Goal: Information Seeking & Learning: Learn about a topic

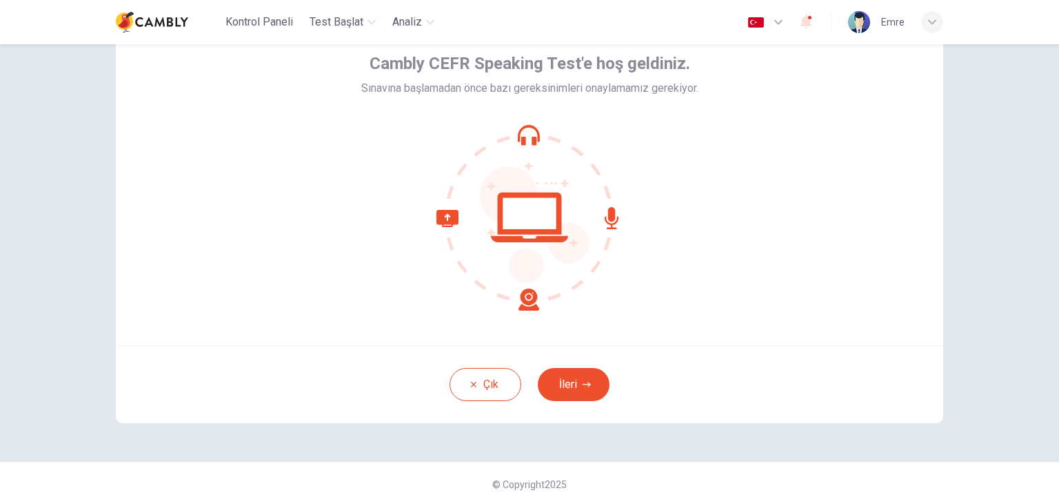
scroll to position [71, 0]
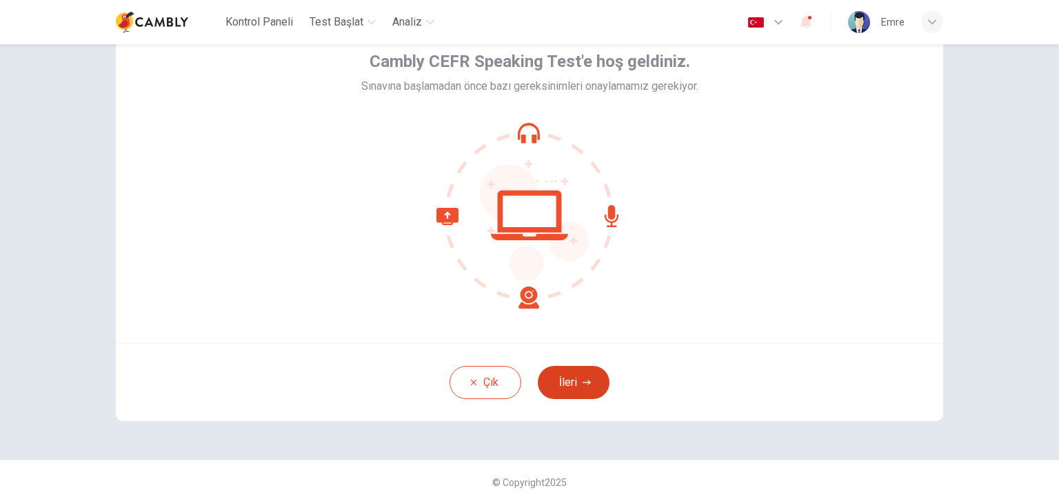
click at [576, 381] on button "İleri" at bounding box center [574, 382] width 72 height 33
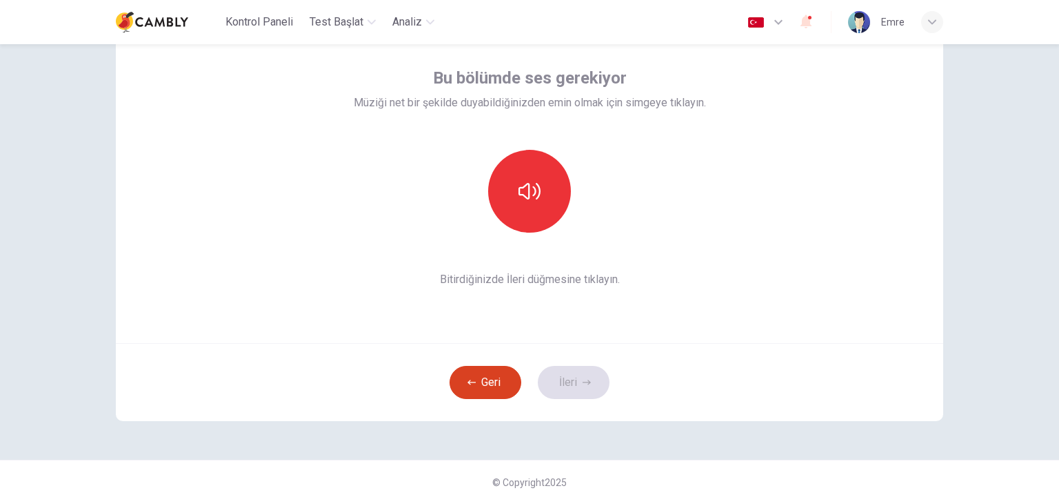
click at [488, 392] on button "Geri" at bounding box center [486, 382] width 72 height 33
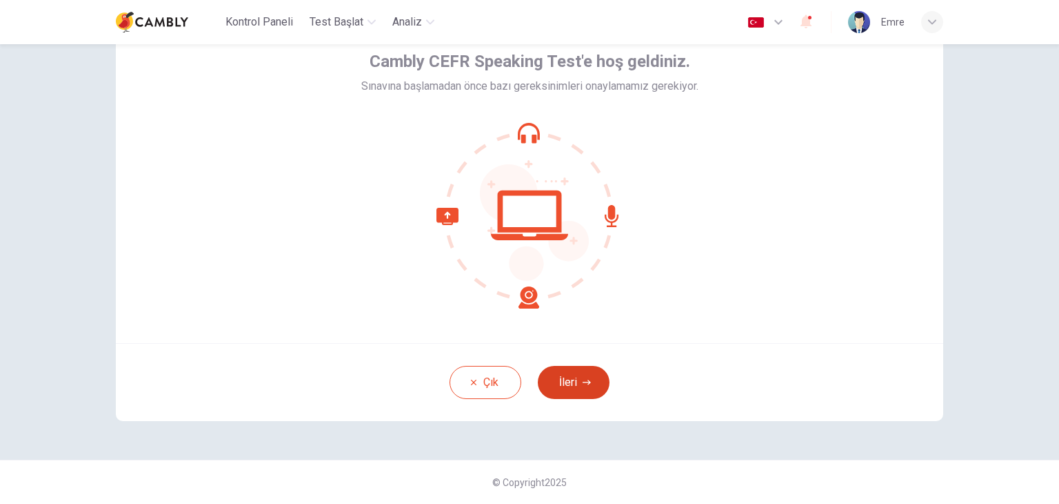
click at [567, 368] on button "İleri" at bounding box center [574, 382] width 72 height 33
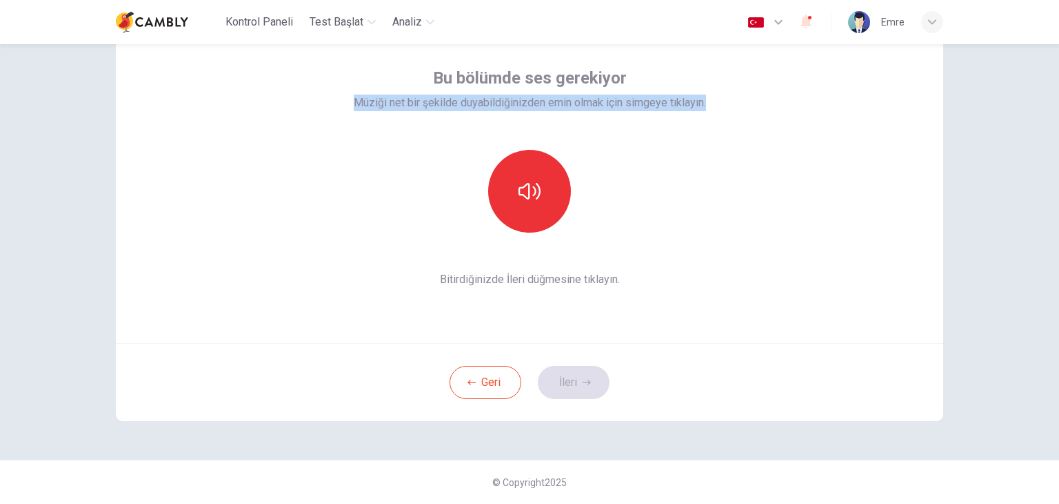
drag, startPoint x: 350, startPoint y: 99, endPoint x: 724, endPoint y: 109, distance: 374.7
click at [724, 109] on div "Bu bölümde ses gerekiyor Müziği net bir şekilde duyabildiğinizden emin olmak iç…" at bounding box center [530, 177] width 828 height 331
click at [538, 204] on button "button" at bounding box center [529, 191] width 83 height 83
click at [575, 373] on button "İleri" at bounding box center [574, 382] width 72 height 33
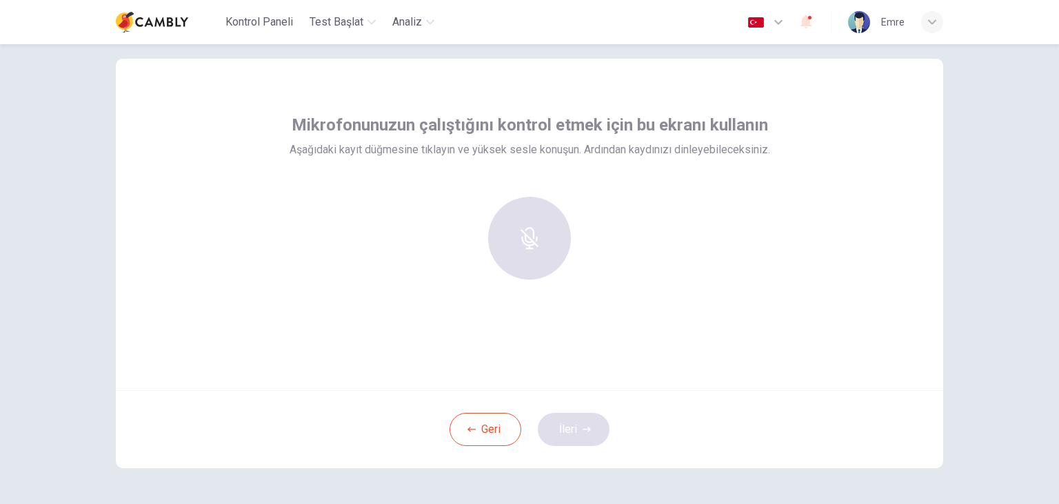
scroll to position [0, 0]
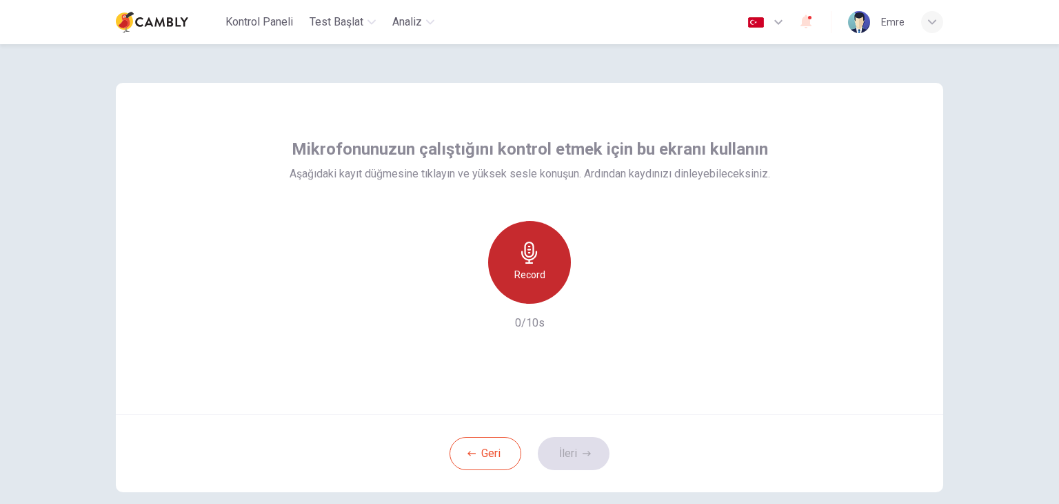
click at [527, 273] on h6 "Record" at bounding box center [530, 274] width 31 height 17
click at [522, 254] on icon "button" at bounding box center [529, 252] width 16 height 22
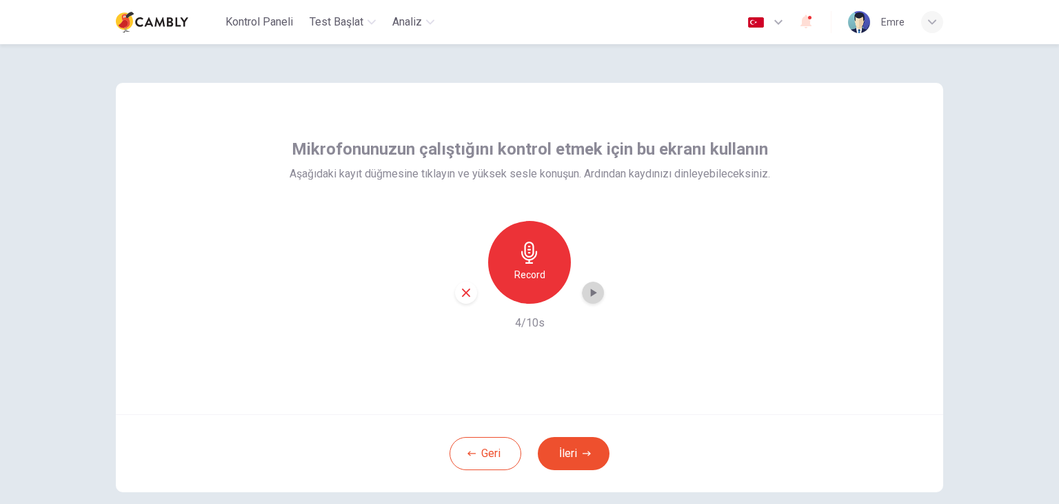
click at [586, 290] on icon "button" at bounding box center [593, 293] width 14 height 14
click at [588, 293] on icon "button" at bounding box center [593, 293] width 14 height 14
click at [588, 291] on icon "button" at bounding box center [593, 293] width 14 height 14
click at [466, 288] on icon "button" at bounding box center [466, 292] width 12 height 12
click at [531, 252] on icon "button" at bounding box center [530, 252] width 22 height 22
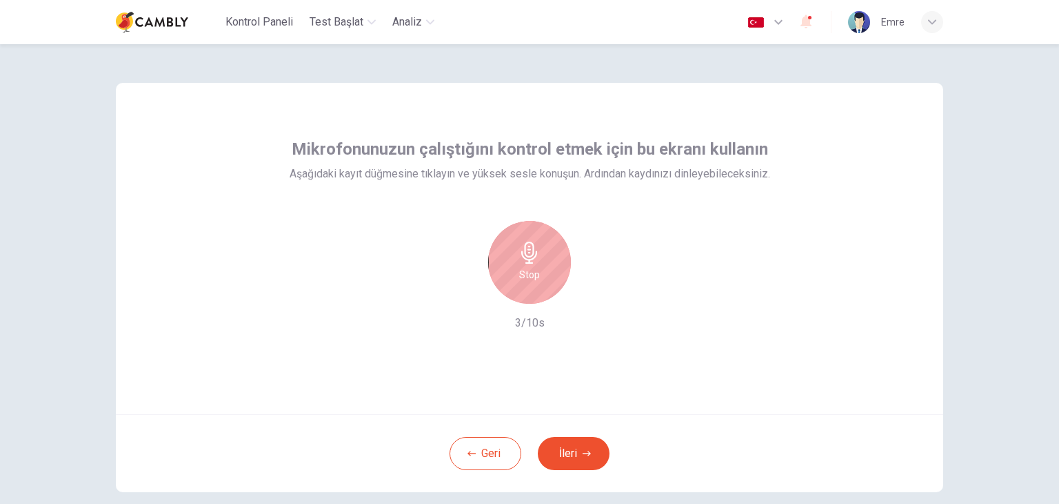
click at [530, 272] on h6 "Stop" at bounding box center [529, 274] width 21 height 17
click at [593, 288] on icon "button" at bounding box center [593, 293] width 14 height 14
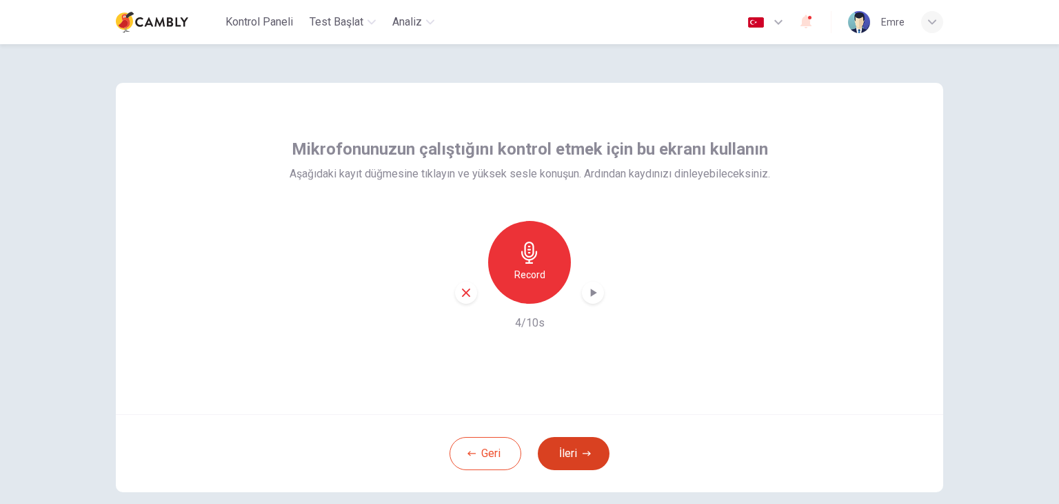
click at [583, 452] on icon "button" at bounding box center [587, 453] width 8 height 8
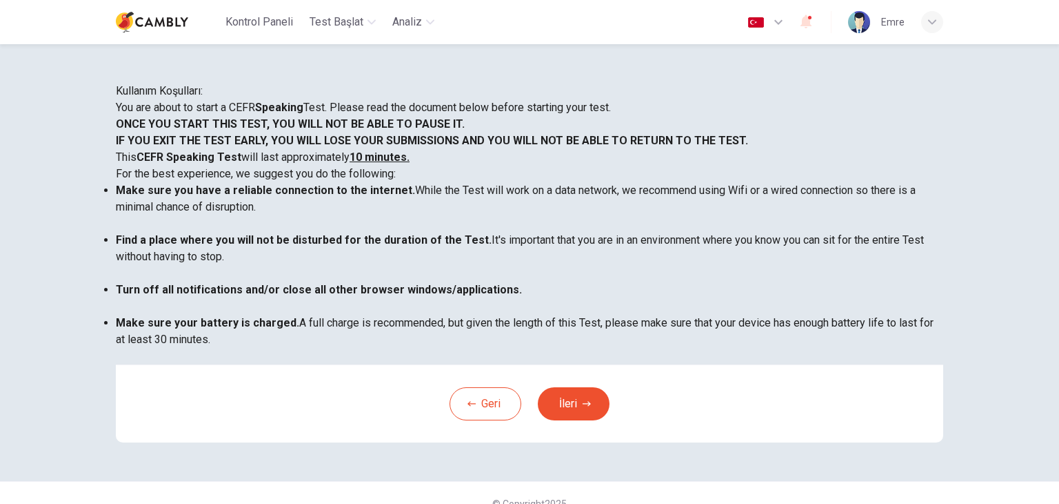
scroll to position [69, 0]
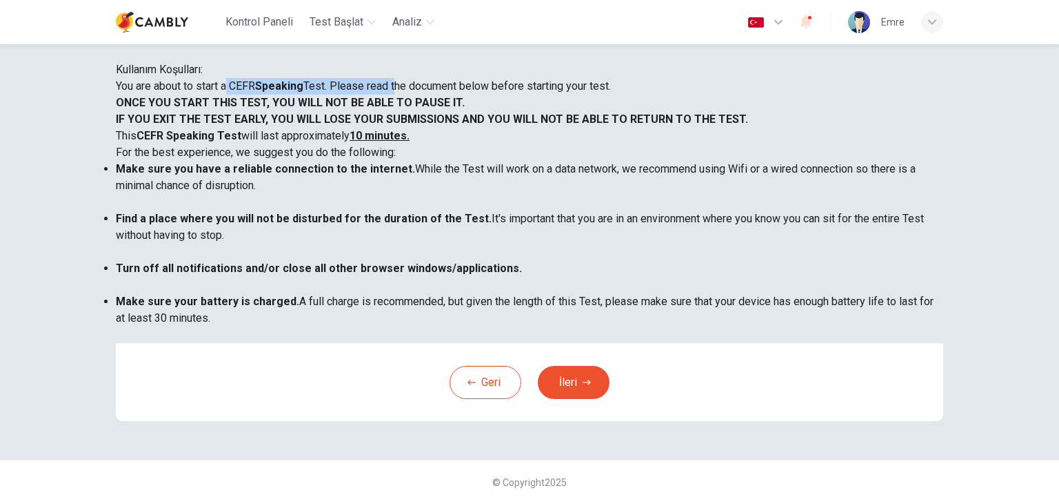
drag, startPoint x: 350, startPoint y: 126, endPoint x: 519, endPoint y: 133, distance: 168.4
click at [519, 94] on p "You are about to start a CEFR Speaking Test. Please read the document below bef…" at bounding box center [530, 86] width 828 height 17
click at [557, 94] on p "You are about to start a CEFR Speaking Test. Please read the document below bef…" at bounding box center [530, 86] width 828 height 17
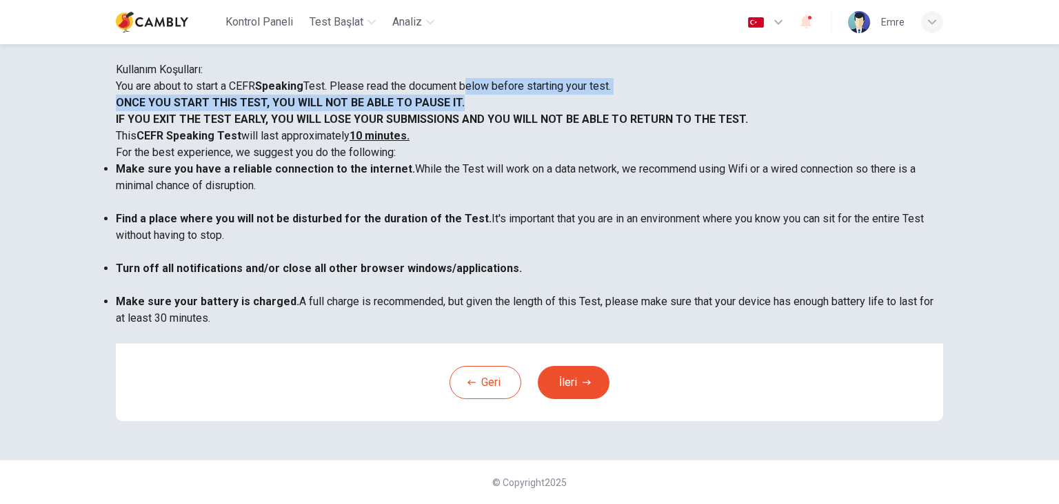
drag, startPoint x: 606, startPoint y: 128, endPoint x: 706, endPoint y: 146, distance: 102.3
click at [706, 146] on div "You are about to start a CEFR Speaking Test. Please read the document below bef…" at bounding box center [530, 210] width 828 height 265
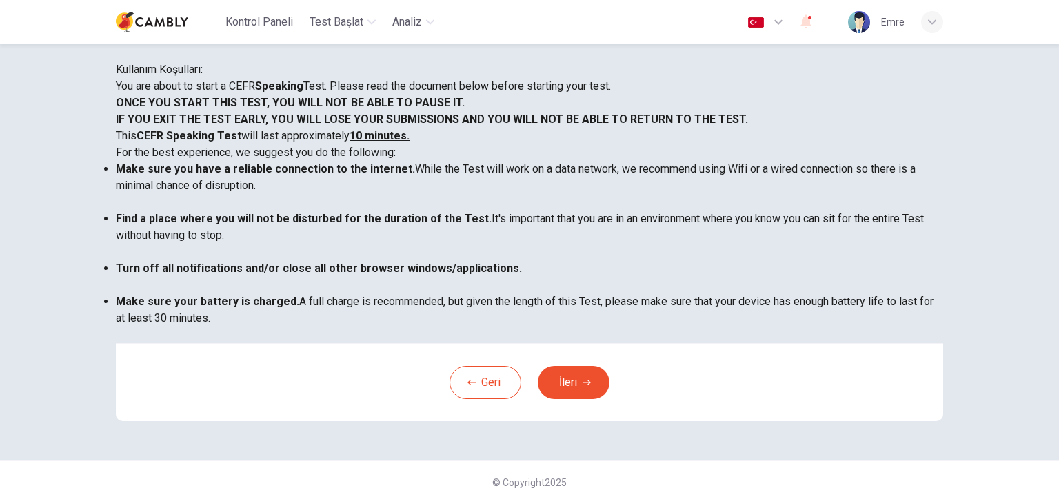
click at [226, 191] on div "You are about to start a CEFR Speaking Test. Please read the document below bef…" at bounding box center [530, 210] width 828 height 265
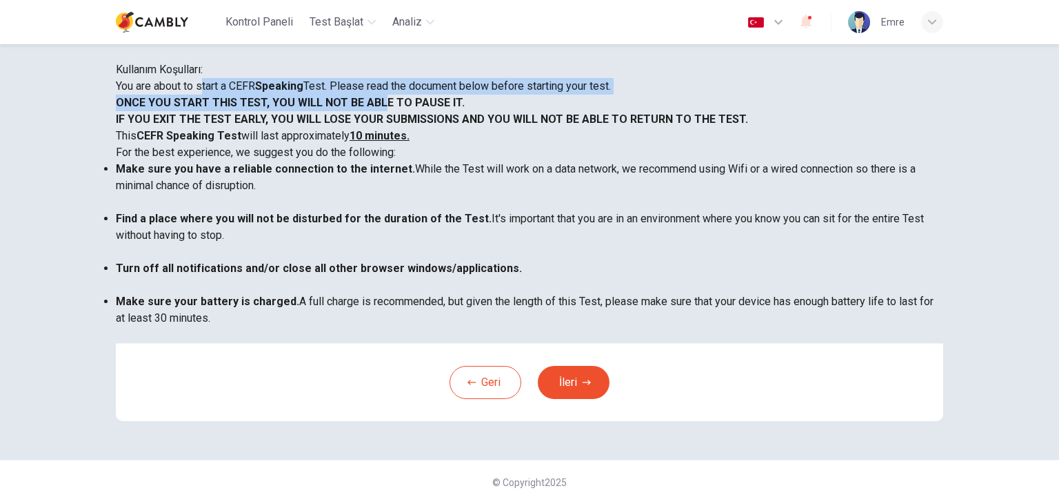
drag, startPoint x: 323, startPoint y: 137, endPoint x: 498, endPoint y: 159, distance: 175.9
click at [498, 159] on div "You are about to start a CEFR Speaking Test. Please read the document below bef…" at bounding box center [530, 210] width 828 height 265
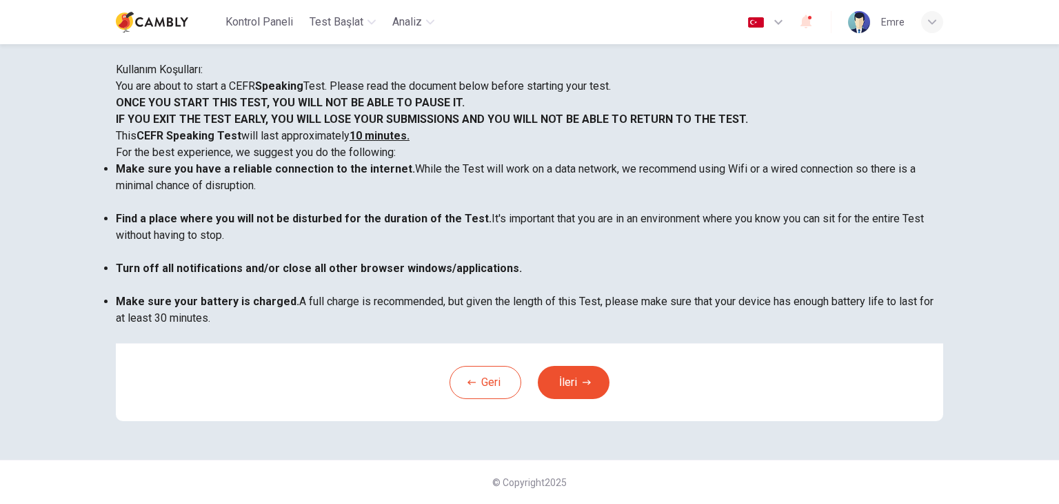
click at [433, 201] on div "You are about to start a CEFR Speaking Test. Please read the document below bef…" at bounding box center [530, 210] width 828 height 265
drag, startPoint x: 288, startPoint y: 174, endPoint x: 364, endPoint y: 173, distance: 75.9
click at [364, 126] on b "IF YOU EXIT THE TEST EARLY, YOU WILL LOSE YOUR SUBMISSIONS AND YOU WILL NOT BE …" at bounding box center [432, 118] width 632 height 13
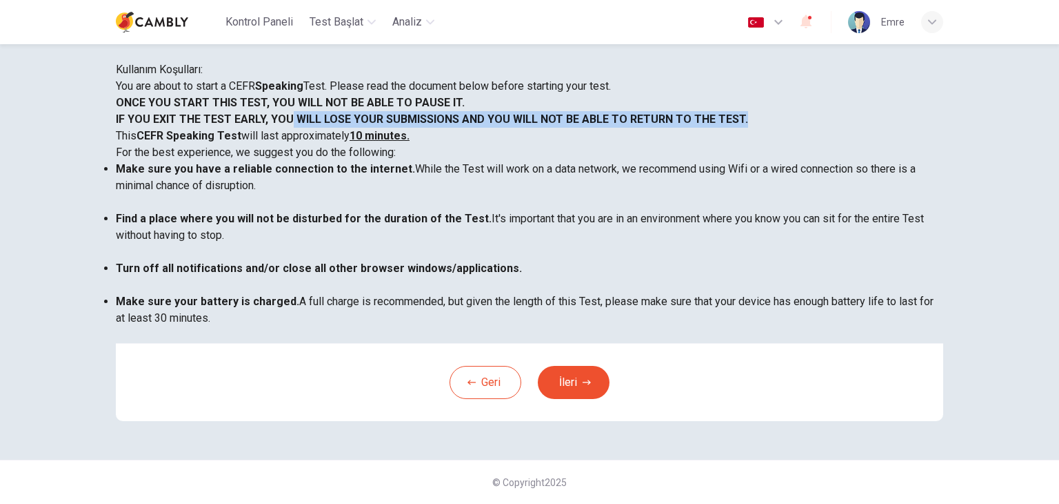
drag, startPoint x: 406, startPoint y: 184, endPoint x: 645, endPoint y: 191, distance: 238.8
click at [645, 128] on p "IF YOU EXIT THE TEST EARLY, YOU WILL LOSE YOUR SUBMISSIONS AND YOU WILL NOT BE …" at bounding box center [530, 119] width 828 height 17
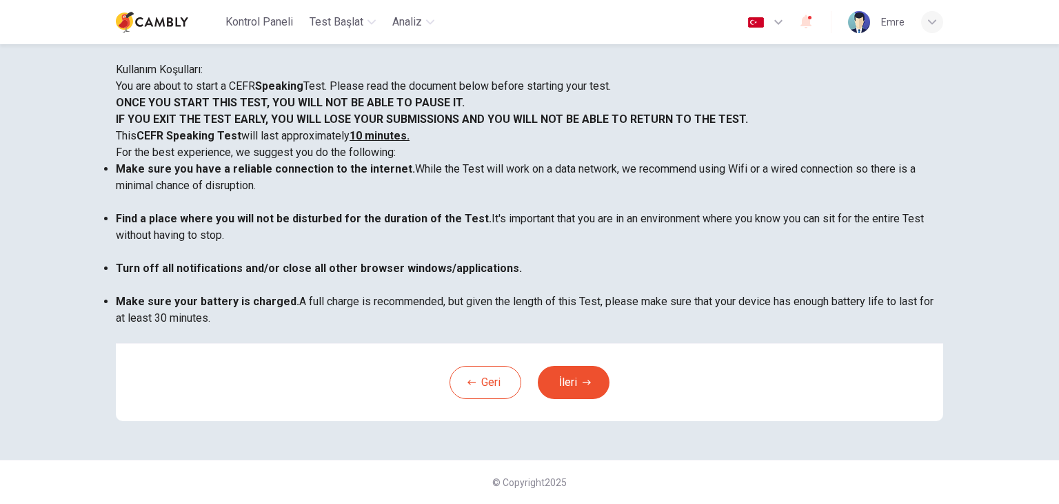
click at [276, 161] on p "For the best experience, we suggest you do the following:" at bounding box center [530, 152] width 828 height 17
drag, startPoint x: 378, startPoint y: 216, endPoint x: 517, endPoint y: 218, distance: 139.3
click at [517, 144] on p "This CEFR Speaking Test will last approximately 10 minutes." at bounding box center [530, 136] width 828 height 17
click at [401, 175] on b "Make sure you have a reliable connection to the internet." at bounding box center [265, 168] width 299 height 13
drag, startPoint x: 240, startPoint y: 239, endPoint x: 508, endPoint y: 234, distance: 267.7
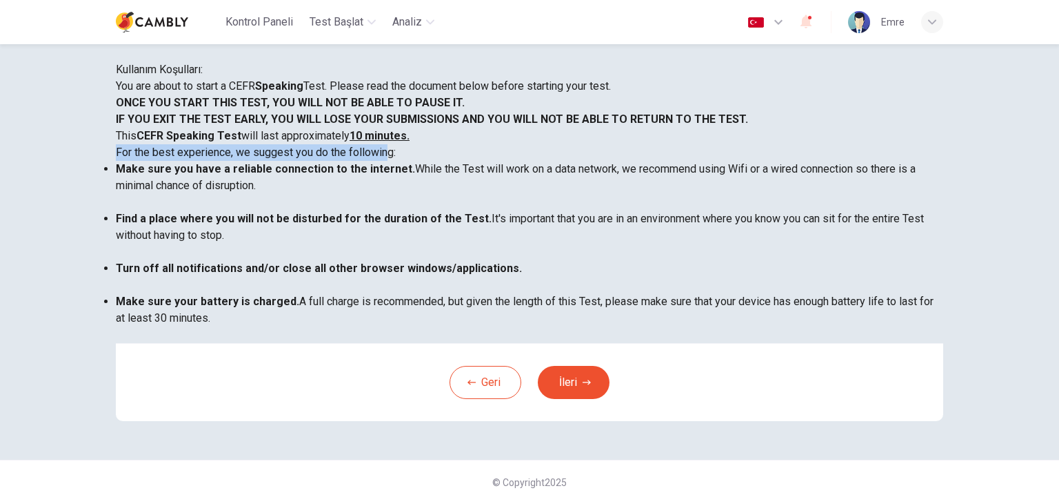
click at [508, 161] on p "For the best experience, we suggest you do the following:" at bounding box center [530, 152] width 828 height 17
click at [461, 210] on li "Make sure you have a reliable connection to the internet. While the Test will w…" at bounding box center [530, 186] width 828 height 50
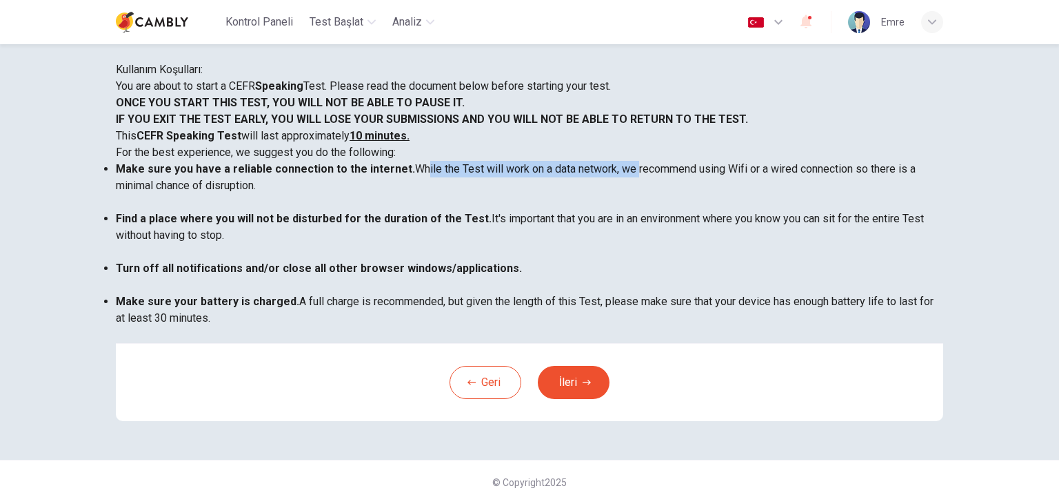
drag, startPoint x: 539, startPoint y: 261, endPoint x: 741, endPoint y: 277, distance: 202.0
click at [769, 210] on li "Make sure you have a reliable connection to the internet. While the Test will w…" at bounding box center [530, 186] width 828 height 50
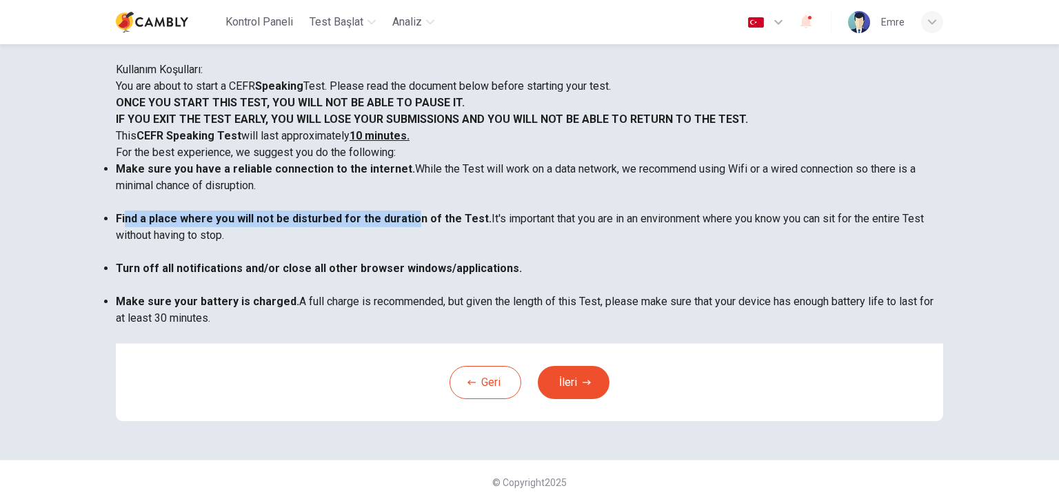
drag, startPoint x: 260, startPoint y: 316, endPoint x: 537, endPoint y: 315, distance: 277.3
click at [492, 225] on b "Find a place where you will not be disturbed for the duration of the Test." at bounding box center [304, 218] width 376 height 13
click at [528, 260] on li "Find a place where you will not be disturbed for the duration of the Test. It's…" at bounding box center [530, 235] width 828 height 50
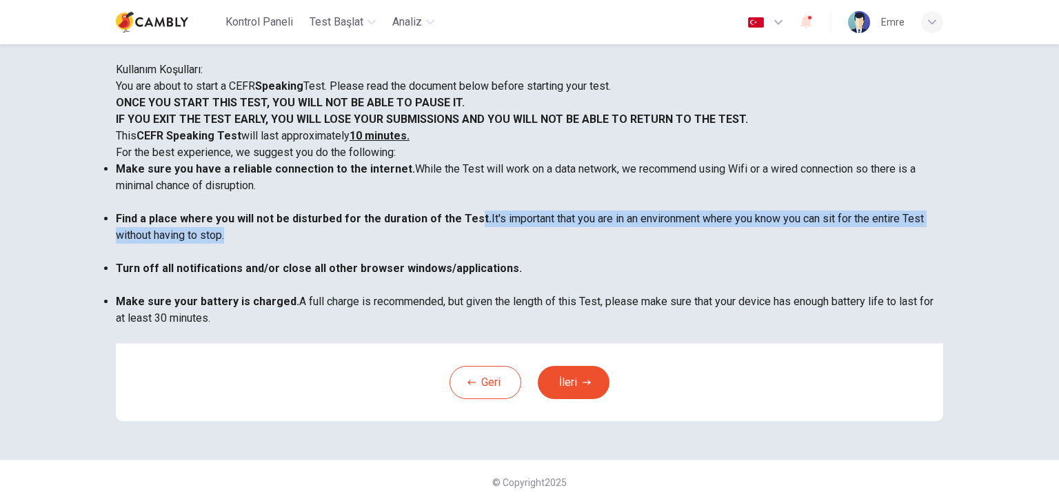
drag, startPoint x: 599, startPoint y: 319, endPoint x: 632, endPoint y: 335, distance: 36.7
click at [632, 260] on li "Find a place where you will not be disturbed for the duration of the Test. It's…" at bounding box center [530, 235] width 828 height 50
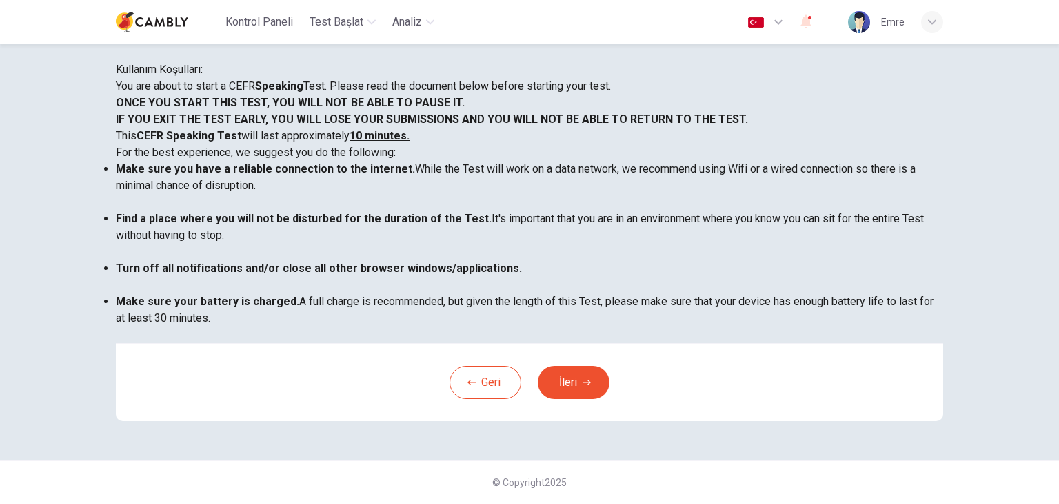
click at [257, 343] on ul "Make sure you have a reliable connection to the internet. While the Test will w…" at bounding box center [530, 252] width 828 height 182
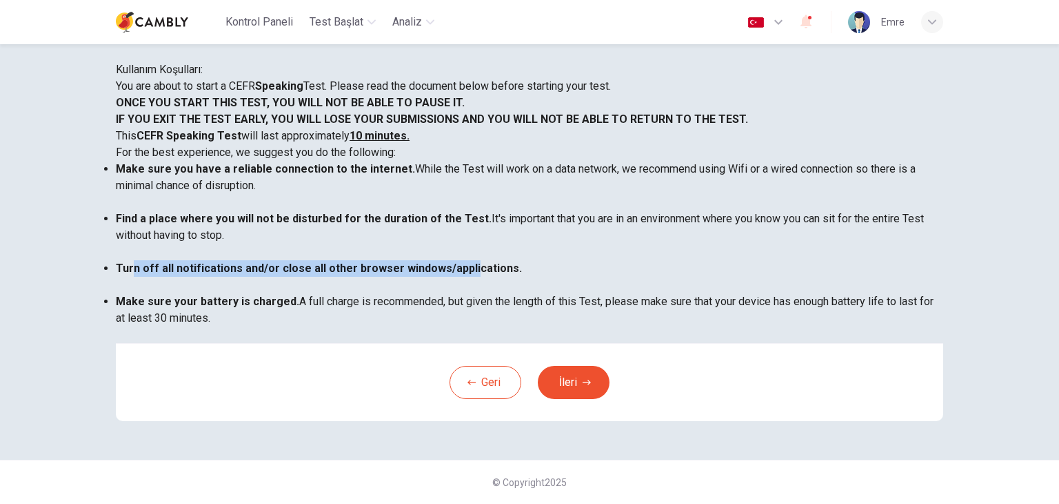
drag, startPoint x: 341, startPoint y: 363, endPoint x: 595, endPoint y: 369, distance: 253.2
click at [522, 275] on b "Turn off all notifications and/or close all other browser windows/applications." at bounding box center [319, 267] width 406 height 13
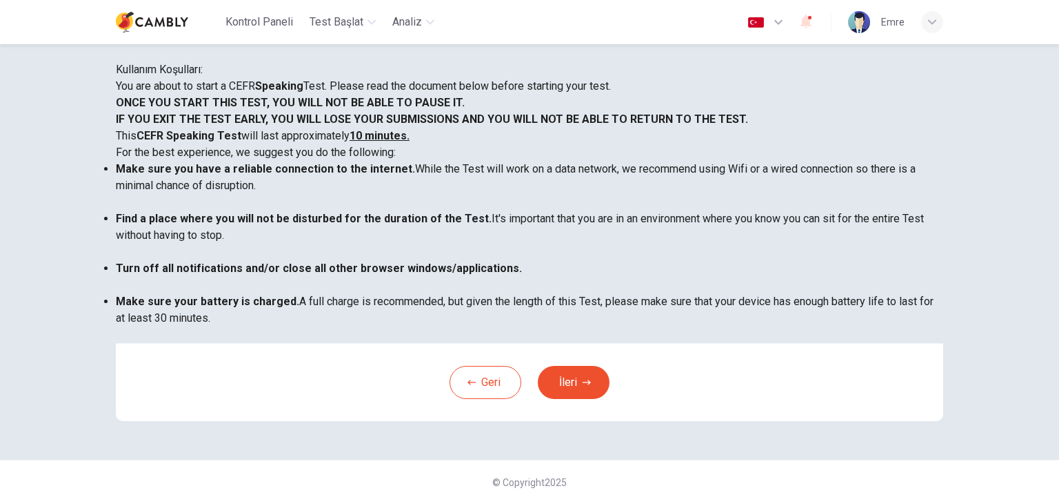
click at [561, 343] on ul "Make sure you have a reliable connection to the internet. While the Test will w…" at bounding box center [530, 252] width 828 height 182
drag, startPoint x: 441, startPoint y: 371, endPoint x: 681, endPoint y: 404, distance: 242.2
click at [654, 293] on li "Turn off all notifications and/or close all other browser windows/applications." at bounding box center [530, 276] width 828 height 33
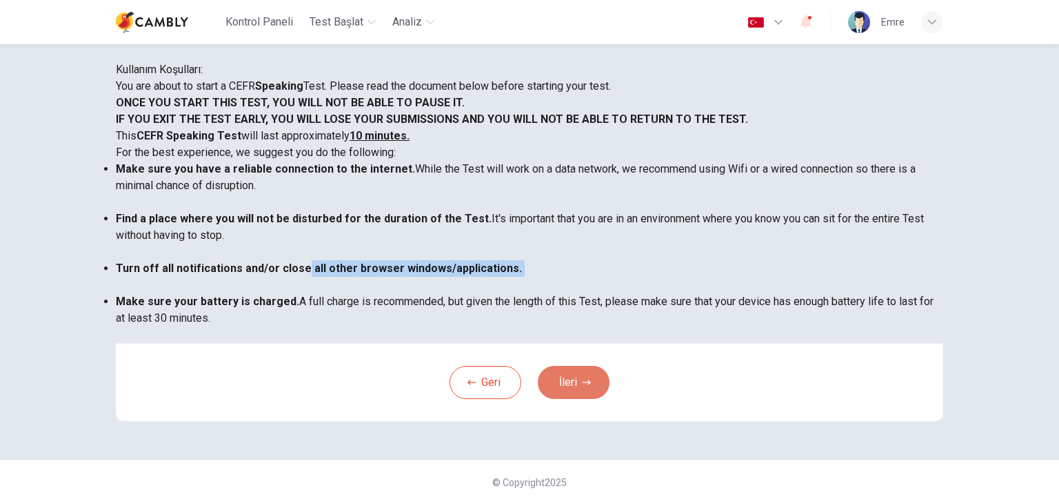
click at [571, 399] on button "İleri" at bounding box center [574, 382] width 72 height 33
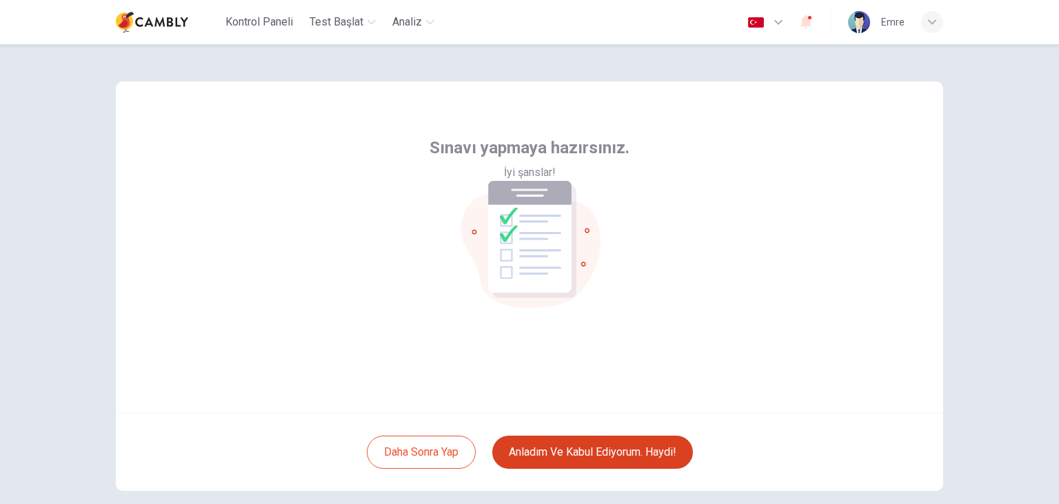
scroll to position [0, 0]
click at [588, 453] on button "Anladım ve kabul ediyorum. Haydi!" at bounding box center [592, 453] width 201 height 33
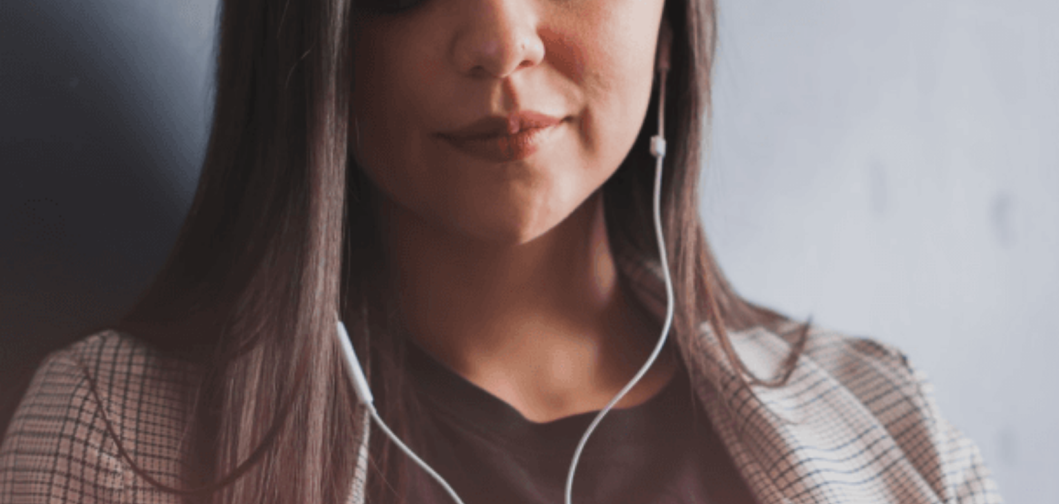
scroll to position [34, 0]
click at [638, 229] on img at bounding box center [529, 252] width 1059 height 504
click at [43, 71] on button "Devam Et" at bounding box center [21, 99] width 43 height 56
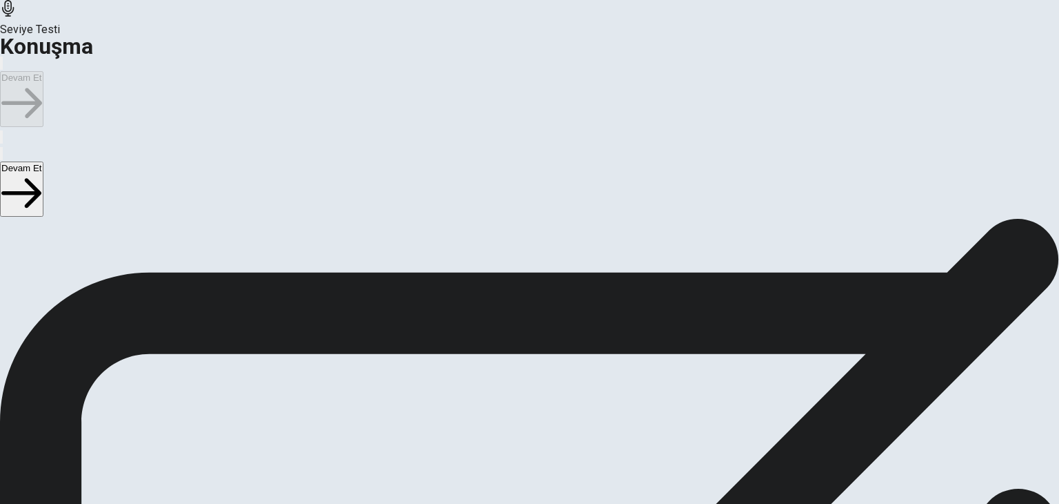
scroll to position [138, 0]
drag, startPoint x: 160, startPoint y: 186, endPoint x: 284, endPoint y: 183, distance: 124.2
click at [284, 113] on p "In order to adjust your microphone volume , please answer the practice question…" at bounding box center [529, 105] width 1059 height 17
click at [513, 300] on icon "Play Audio" at bounding box center [513, 300] width 0 height 0
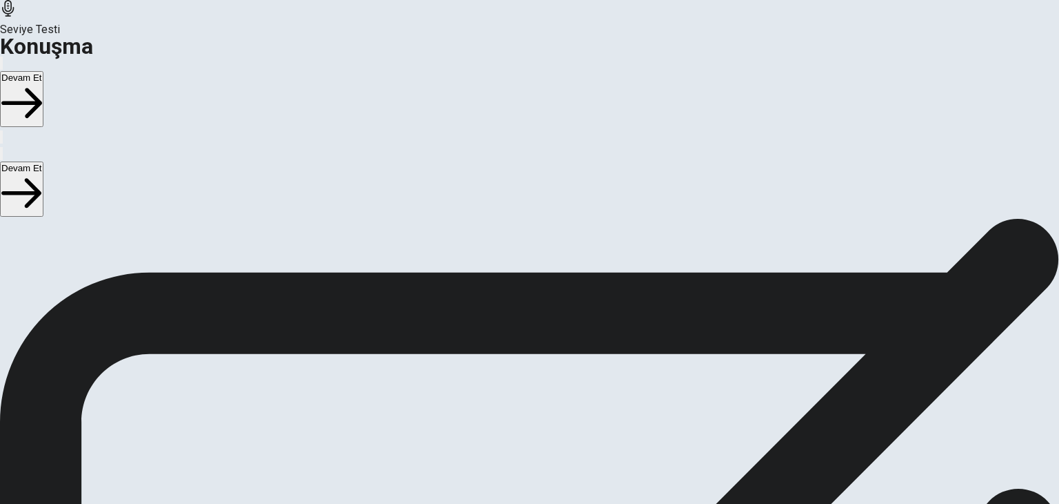
click at [43, 71] on button "Devam Et" at bounding box center [21, 99] width 43 height 56
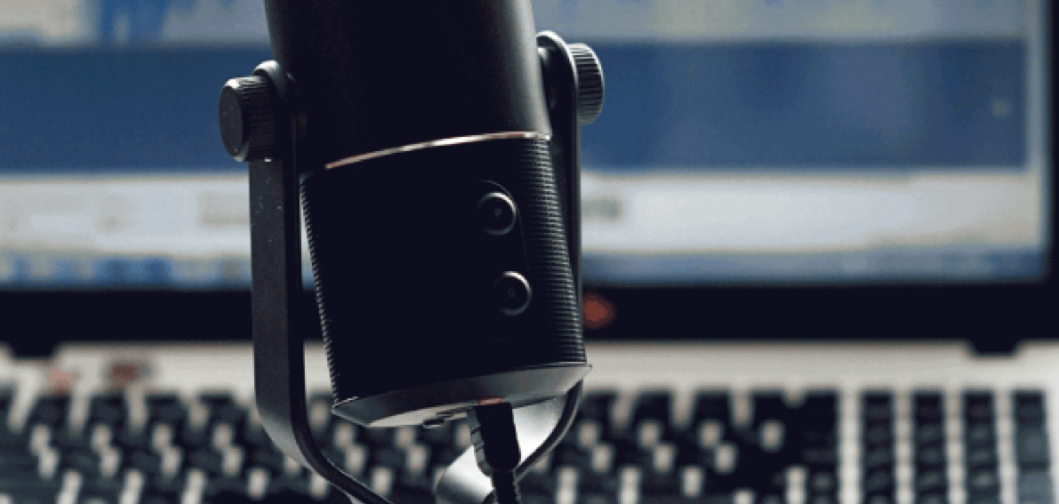
scroll to position [138, 0]
drag, startPoint x: 279, startPoint y: 146, endPoint x: 414, endPoint y: 142, distance: 135.2
click at [414, 113] on p "In this Speaking test, you will be able to demonstrate your ability to speak ab…" at bounding box center [529, 105] width 1059 height 17
drag, startPoint x: 223, startPoint y: 206, endPoint x: 375, endPoint y: 203, distance: 152.5
click at [375, 130] on p "Your responses will be scored on your ability to speak clearly and coherently a…" at bounding box center [529, 121] width 1059 height 17
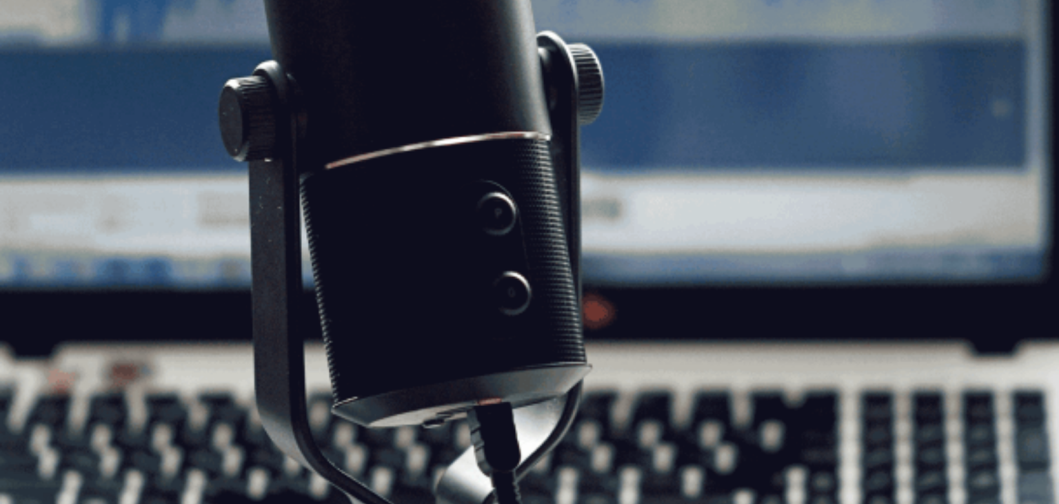
drag, startPoint x: 386, startPoint y: 286, endPoint x: 339, endPoint y: 323, distance: 59.9
click at [339, 179] on p "Listen carefully to the directions for the question. The directions will not be…" at bounding box center [529, 155] width 1059 height 50
drag, startPoint x: 268, startPoint y: 271, endPoint x: 438, endPoint y: 283, distance: 170.8
click at [438, 179] on p "Listen carefully to the directions for the question. The directions will not be…" at bounding box center [529, 155] width 1059 height 50
drag, startPoint x: 163, startPoint y: 288, endPoint x: 341, endPoint y: 286, distance: 178.0
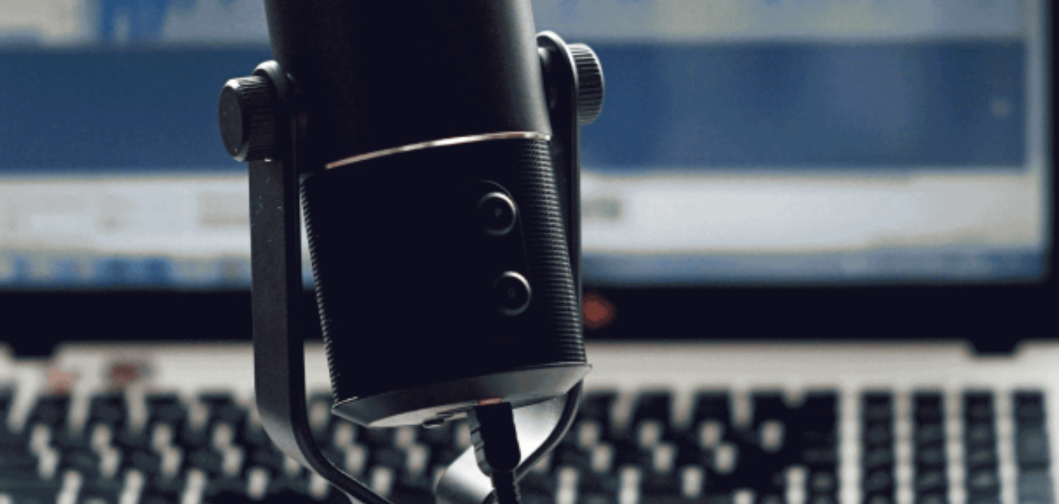
click at [341, 179] on p "Listen carefully to the directions for the question. The directions will not be…" at bounding box center [529, 155] width 1059 height 50
click at [43, 71] on button "Devam Et" at bounding box center [21, 99] width 43 height 56
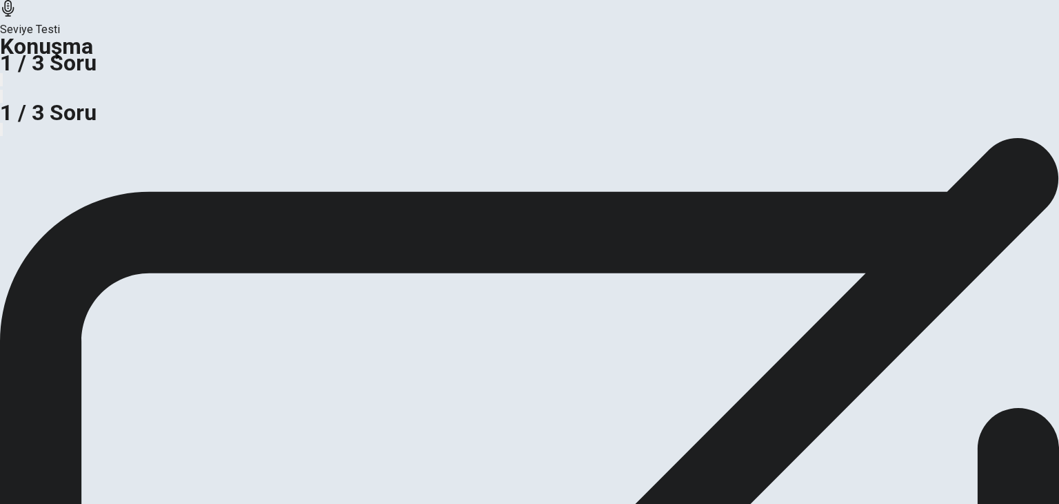
scroll to position [32, 0]
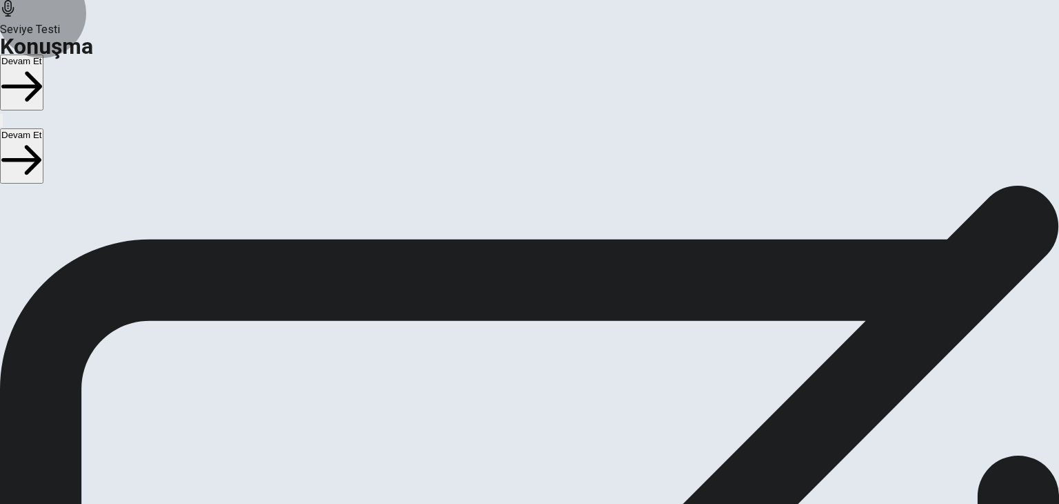
click at [43, 54] on button "Devam Et" at bounding box center [21, 82] width 43 height 56
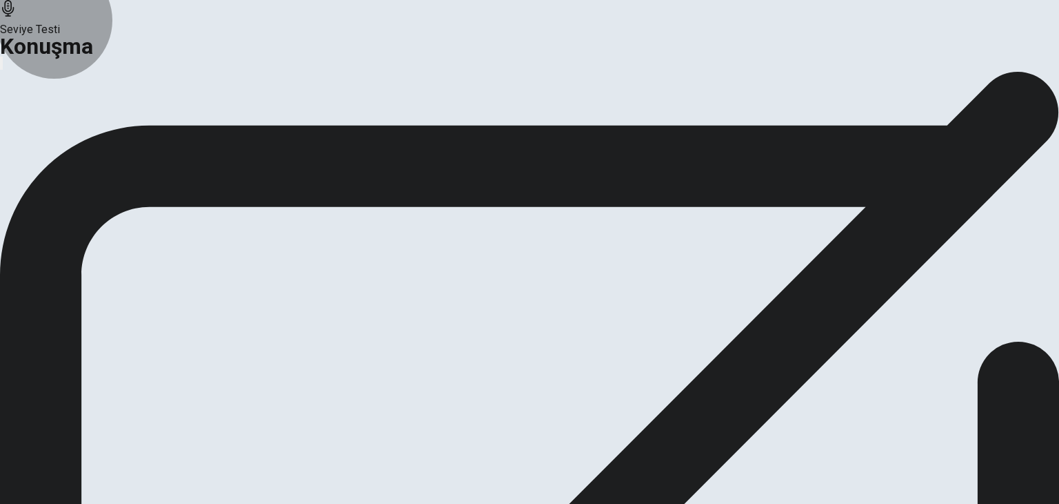
click at [104, 139] on button "Devam Et" at bounding box center [74, 130] width 60 height 19
